Goal: Transaction & Acquisition: Obtain resource

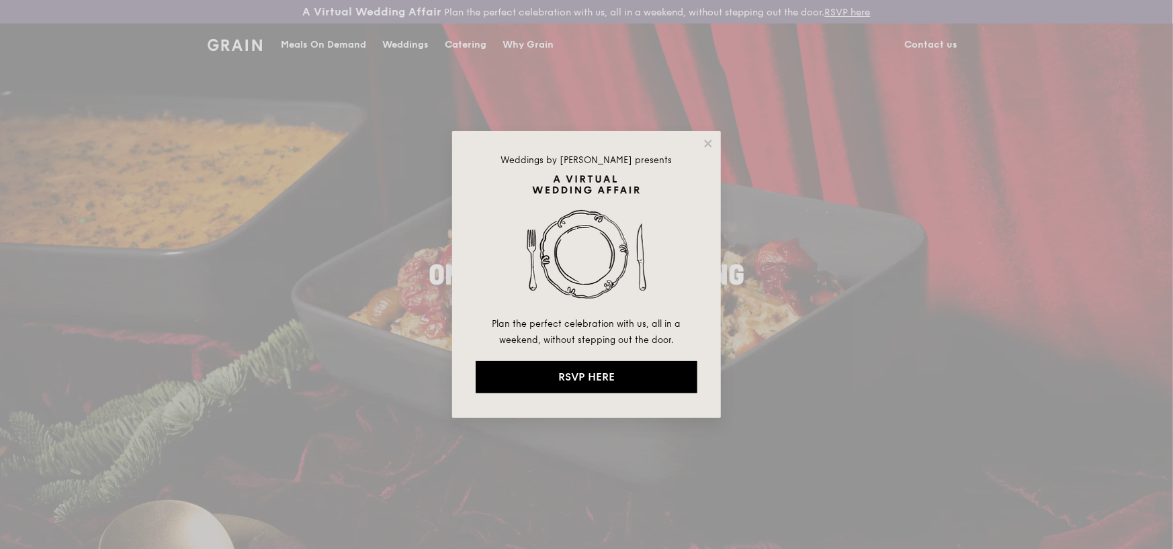
click at [430, 53] on div "Weddings by [PERSON_NAME] presents Plan the perfect celebration with us, all in…" at bounding box center [586, 274] width 1173 height 549
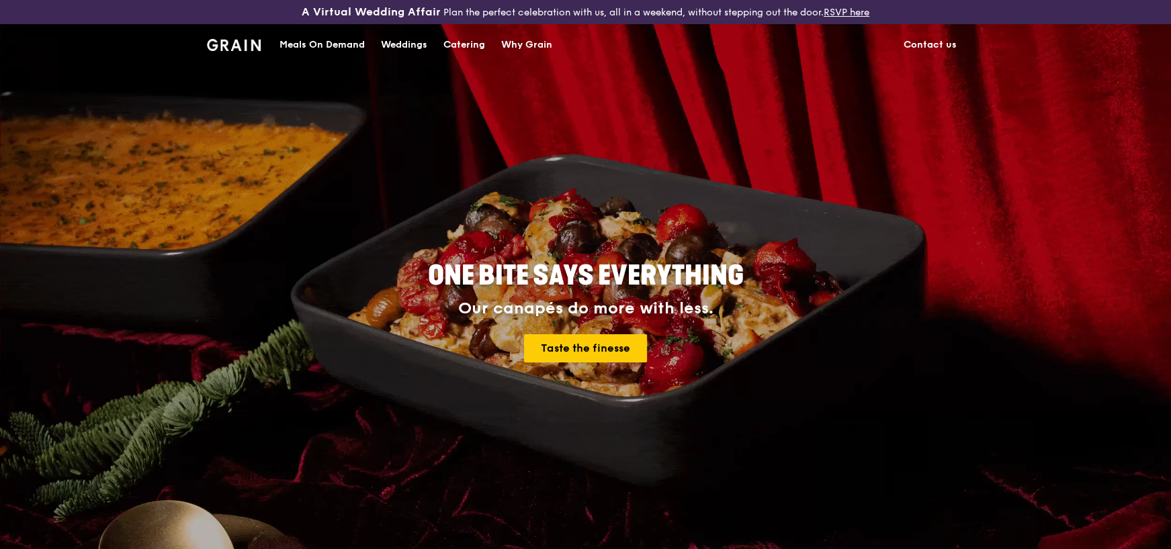
click at [443, 53] on div "Catering" at bounding box center [464, 45] width 42 height 40
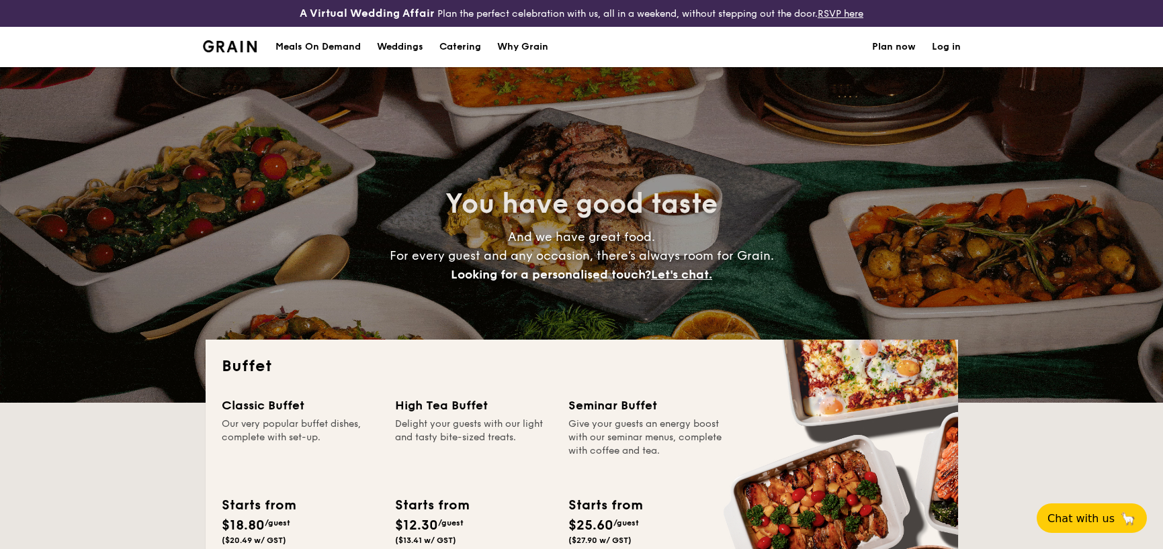
select select
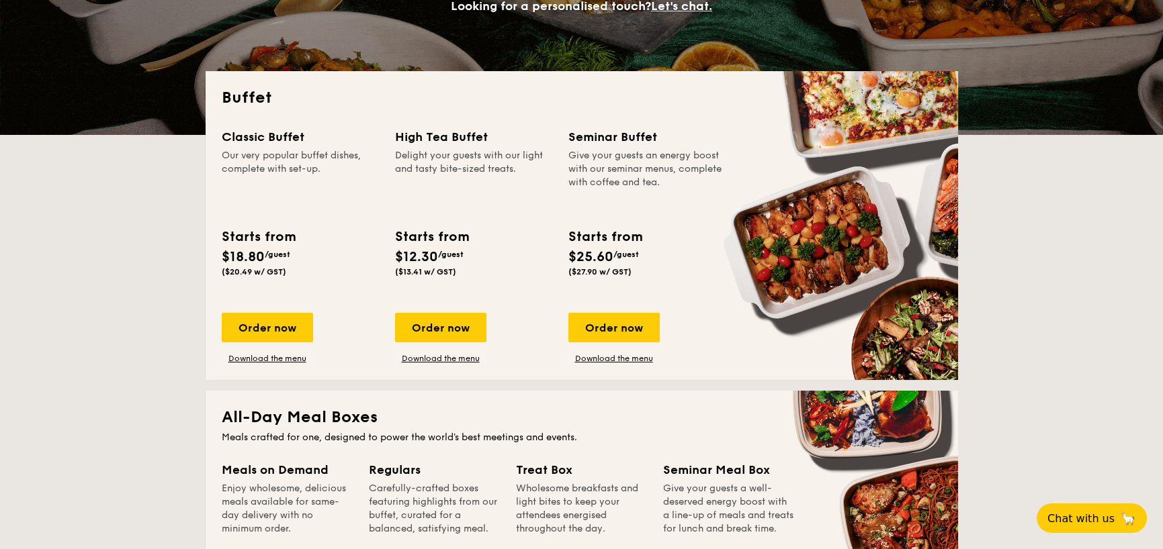
scroll to position [403, 0]
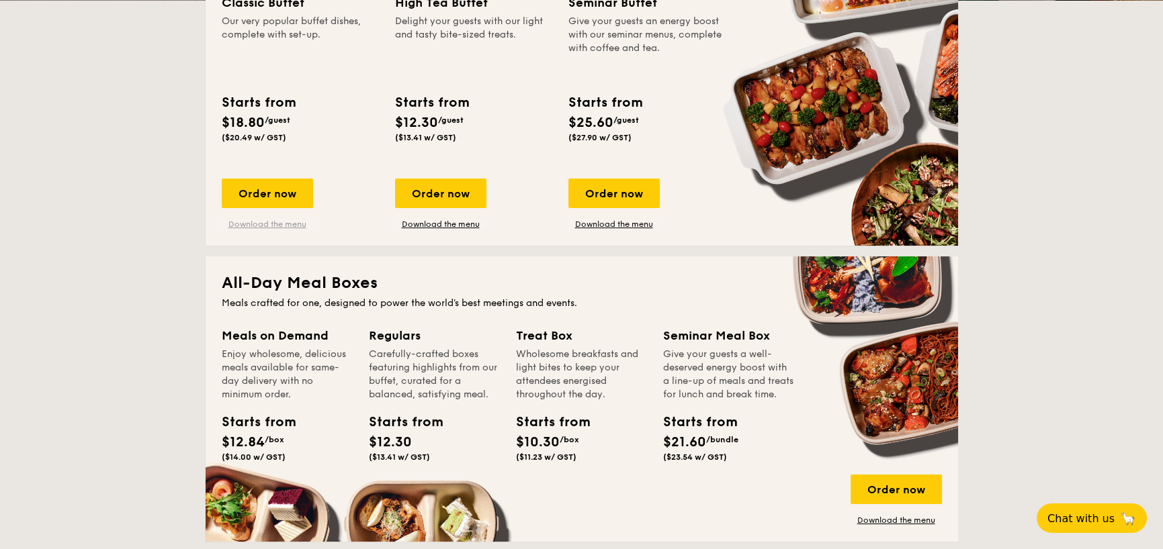
click at [222, 230] on link "Download the menu" at bounding box center [267, 224] width 91 height 11
